Goal: Navigation & Orientation: Find specific page/section

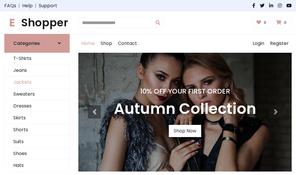
click at [37, 82] on link "Jackets" at bounding box center [37, 82] width 65 height 12
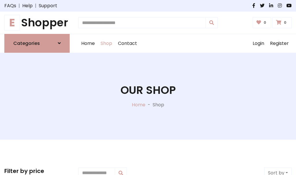
scroll to position [261, 0]
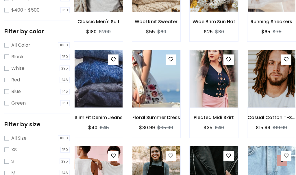
scroll to position [29, 0]
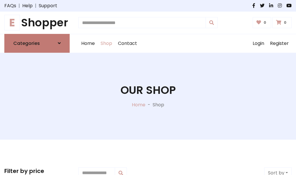
click at [37, 43] on h6 "Categories" at bounding box center [26, 42] width 27 height 5
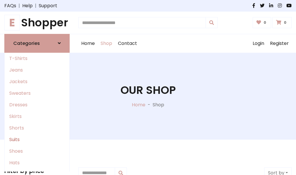
click at [37, 139] on link "Suits" at bounding box center [37, 140] width 65 height 12
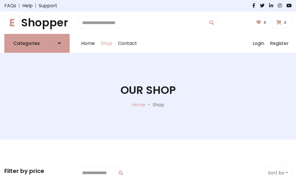
scroll to position [418, 0]
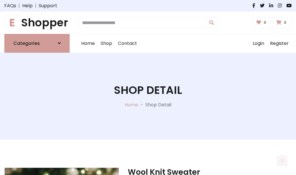
scroll to position [540, 0]
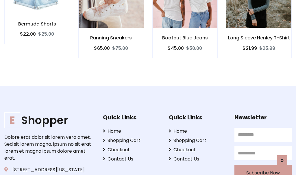
scroll to position [540, 0]
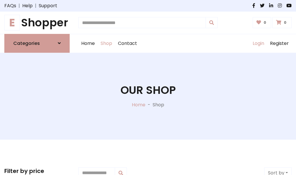
click at [258, 43] on link "Login" at bounding box center [258, 43] width 17 height 19
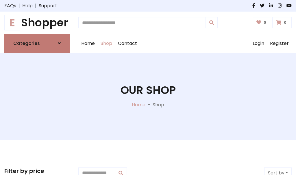
click at [59, 43] on icon at bounding box center [59, 43] width 3 height 5
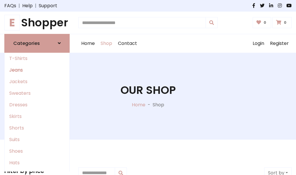
click at [37, 70] on link "Jeans" at bounding box center [37, 70] width 65 height 12
